Goal: Task Accomplishment & Management: Manage account settings

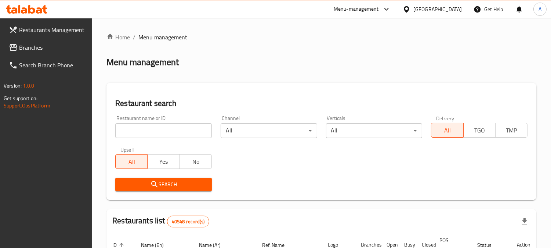
click at [60, 51] on span "Branches" at bounding box center [52, 47] width 67 height 9
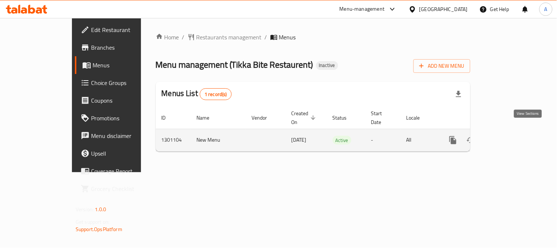
click at [510, 136] on icon "enhanced table" at bounding box center [506, 140] width 9 height 9
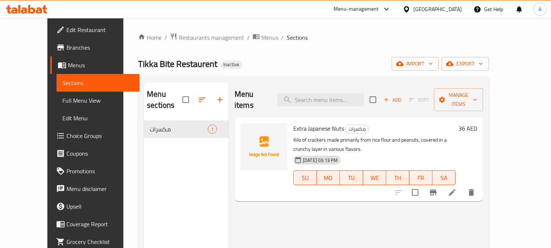
scroll to position [103, 0]
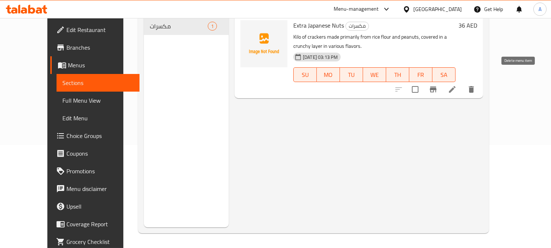
click at [476, 85] on icon "delete" at bounding box center [471, 89] width 9 height 9
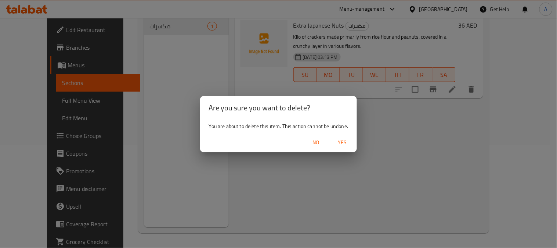
click at [348, 144] on span "Yes" at bounding box center [342, 142] width 18 height 9
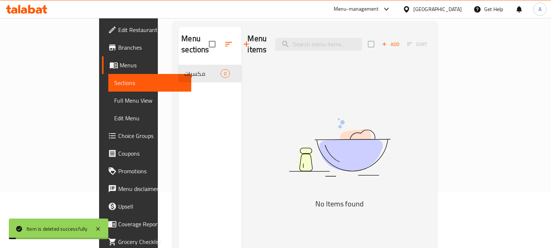
scroll to position [0, 0]
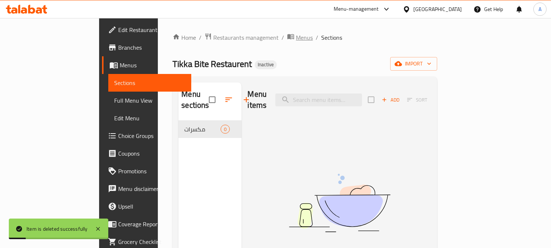
click at [296, 40] on span "Menus" at bounding box center [304, 37] width 17 height 9
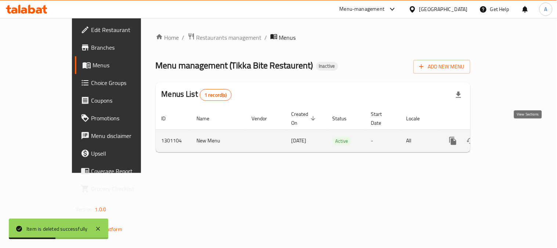
click at [510, 136] on icon "enhanced table" at bounding box center [506, 140] width 9 height 9
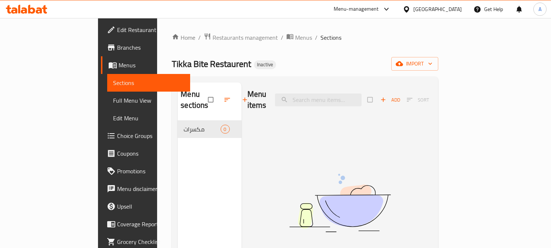
click at [434, 10] on div "[GEOGRAPHIC_DATA]" at bounding box center [438, 9] width 48 height 8
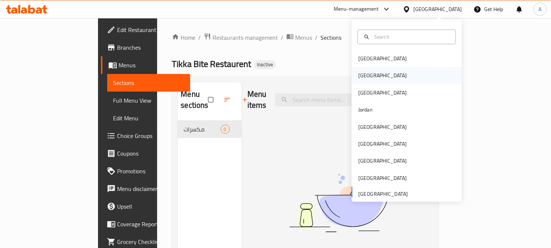
click at [365, 72] on div "[GEOGRAPHIC_DATA]" at bounding box center [383, 75] width 60 height 17
